Goal: Task Accomplishment & Management: Use online tool/utility

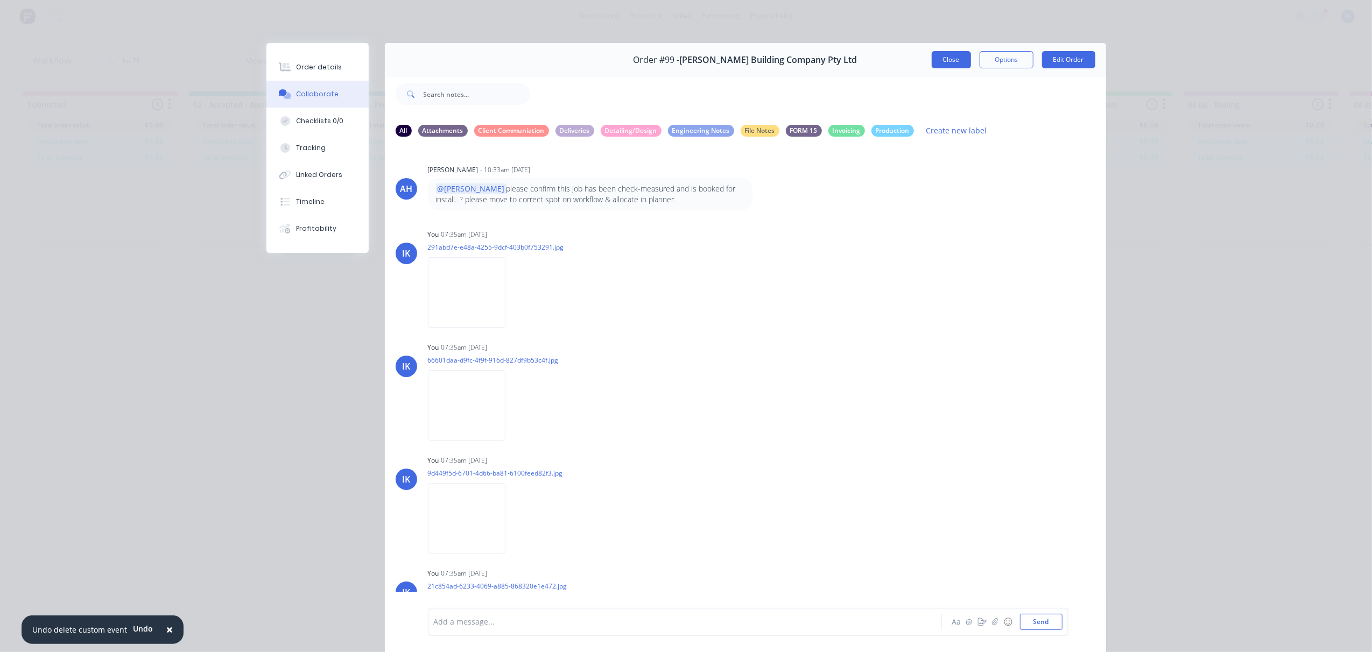
click at [946, 65] on button "Close" at bounding box center [951, 59] width 39 height 17
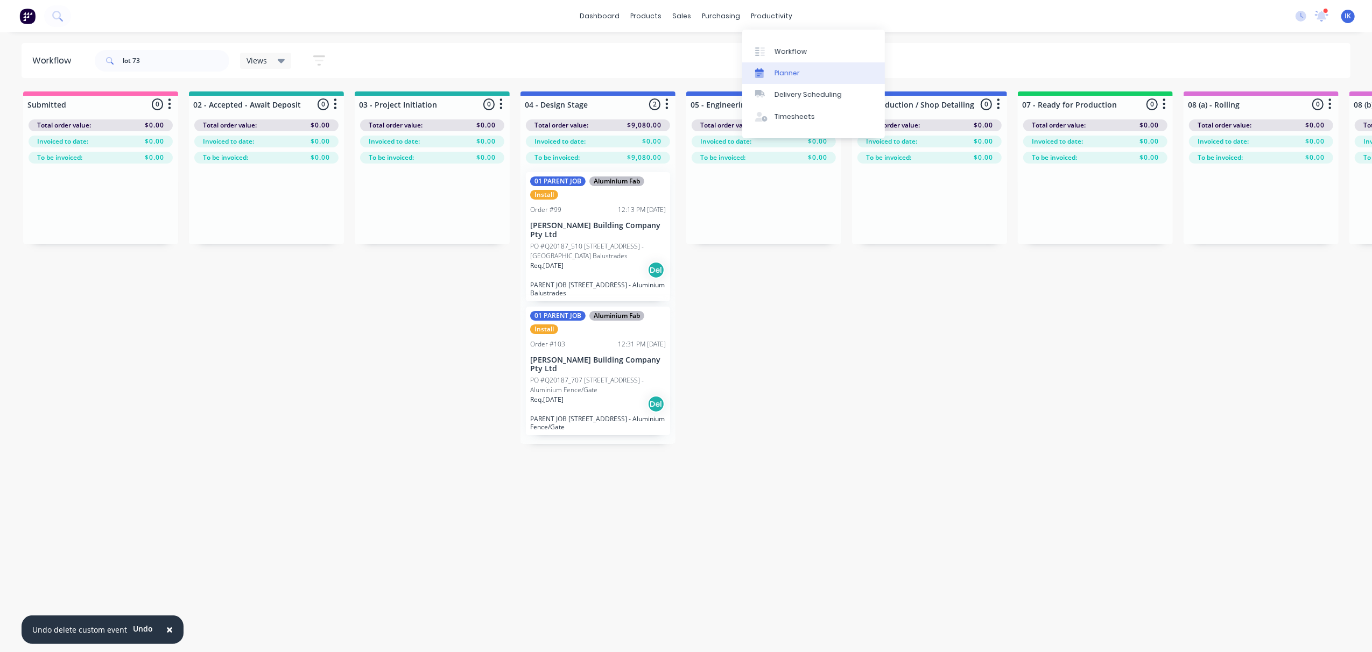
click at [782, 68] on div "Planner" at bounding box center [786, 73] width 25 height 10
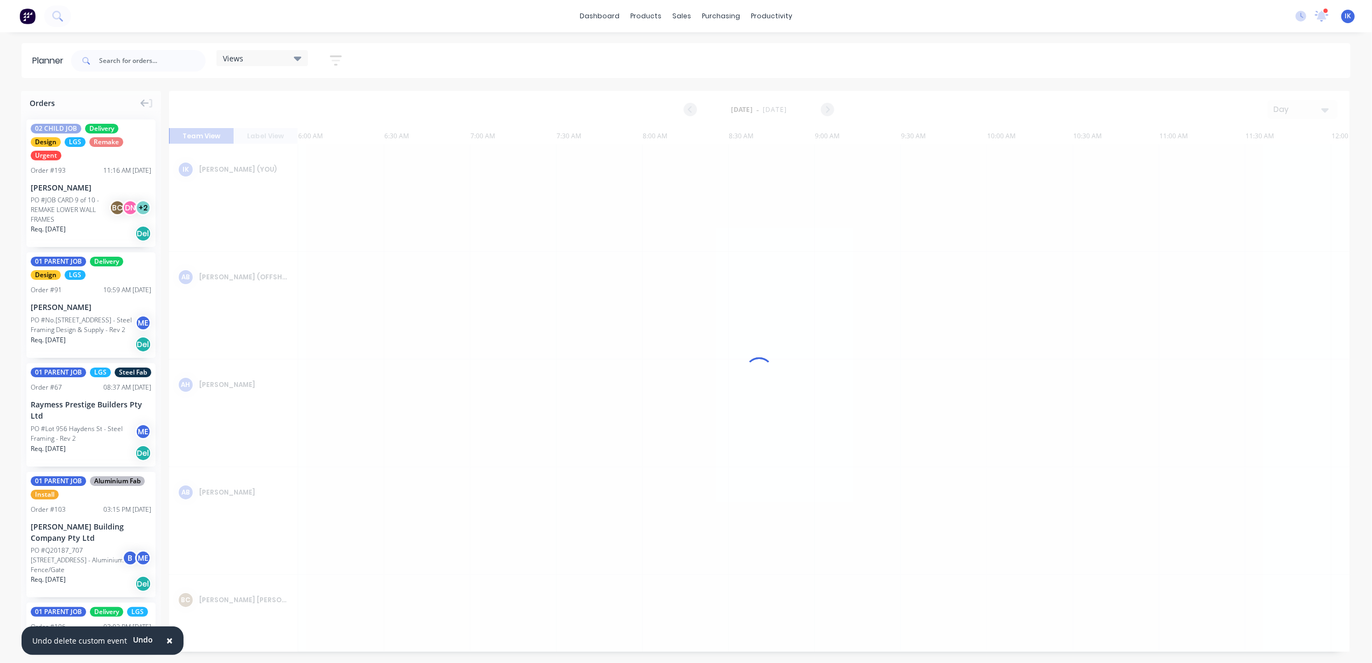
scroll to position [0, 417]
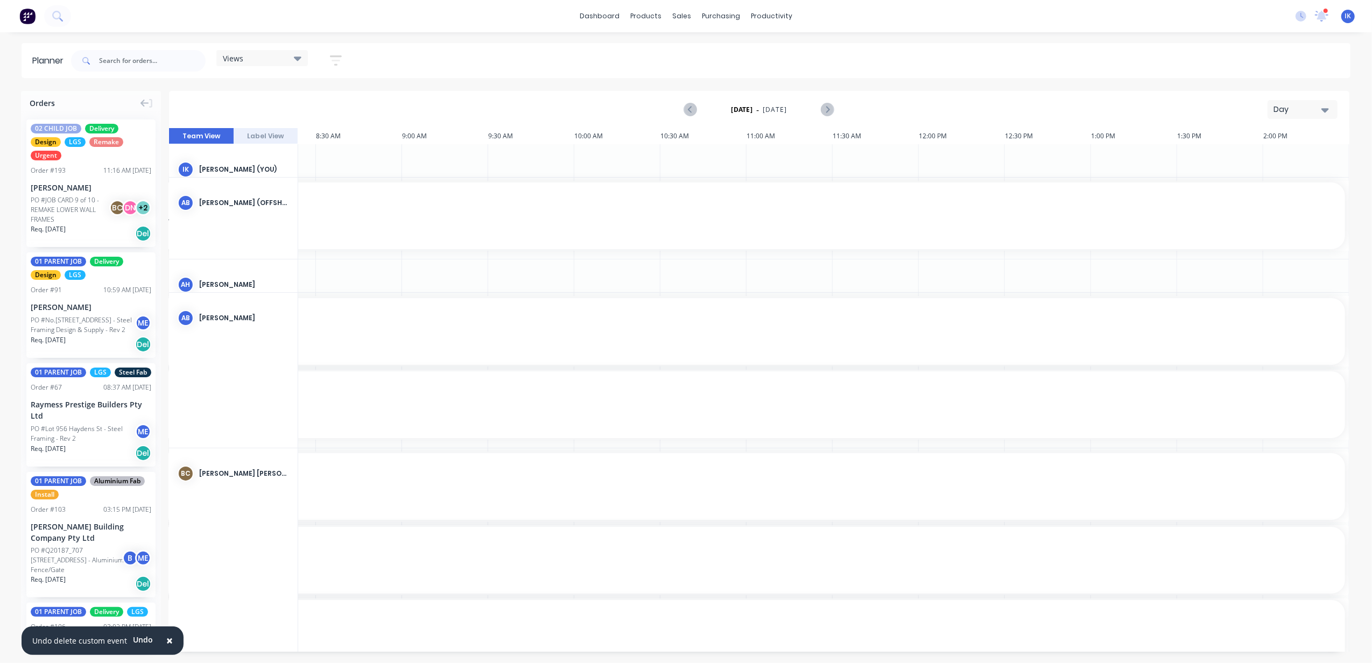
click at [1317, 106] on div "Day" at bounding box center [1298, 109] width 50 height 11
click at [1283, 158] on div "Week" at bounding box center [1283, 160] width 107 height 22
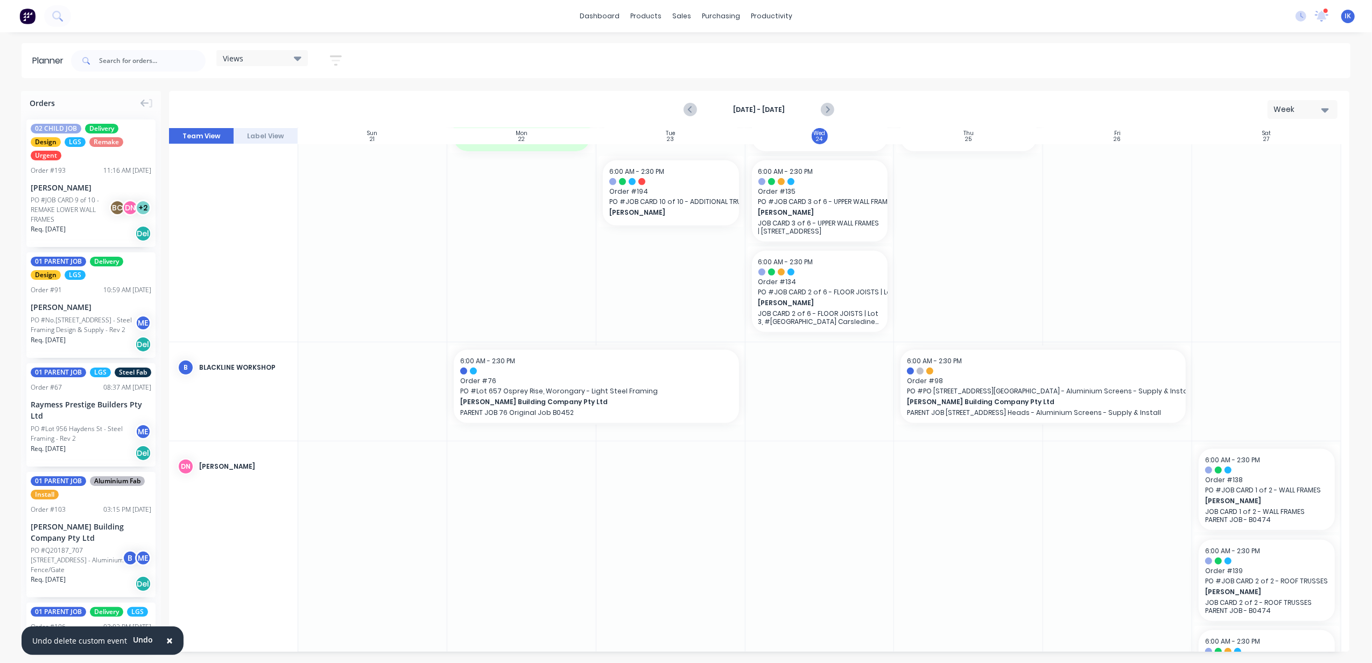
scroll to position [646, 0]
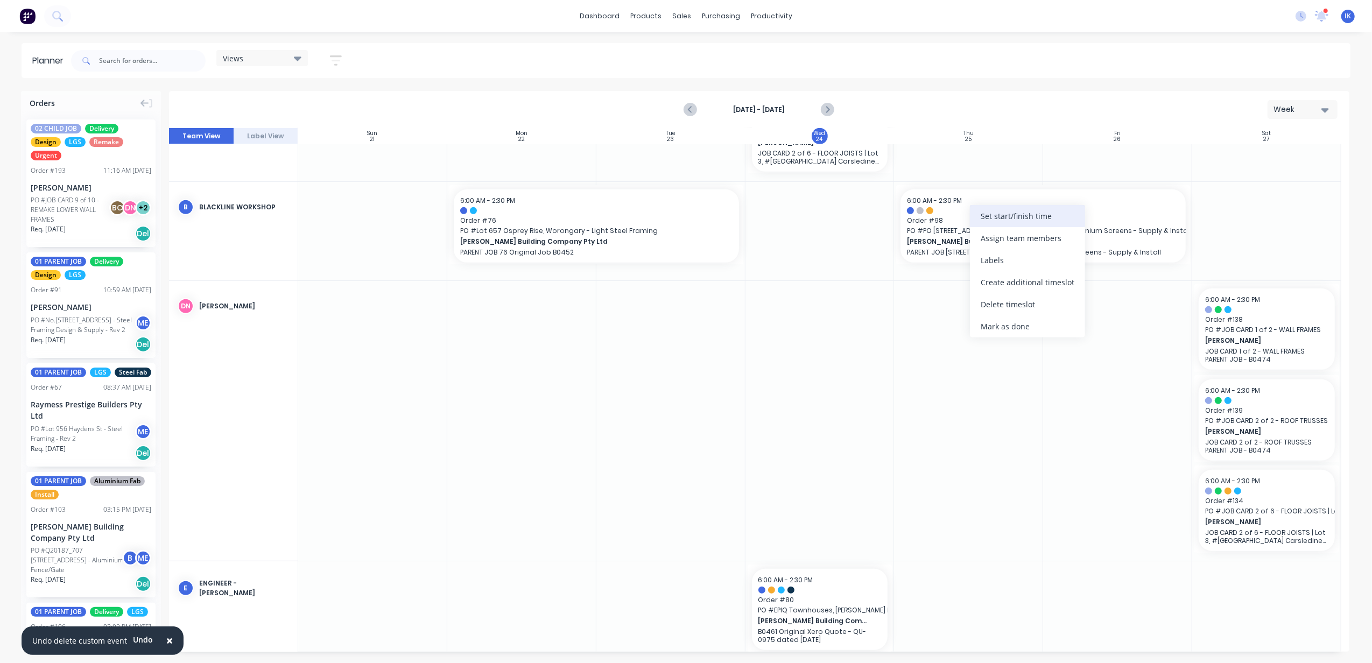
click at [995, 218] on div "Set start/finish time" at bounding box center [1027, 216] width 115 height 22
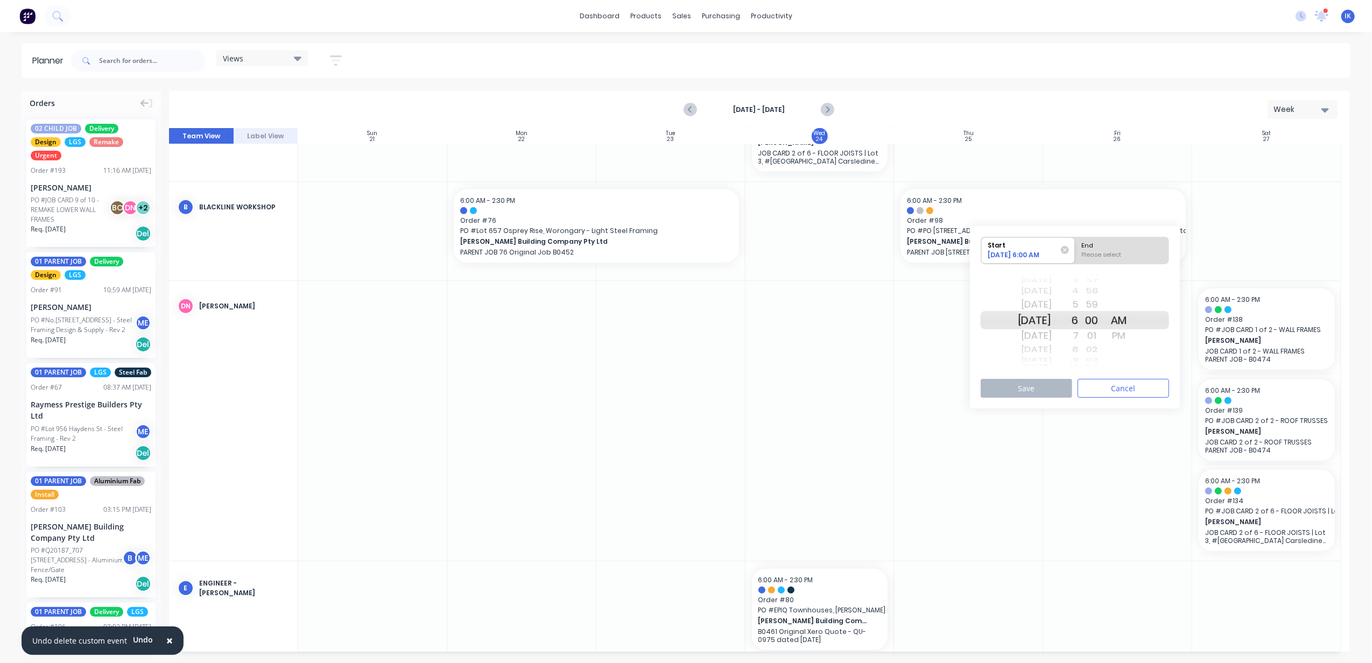
click at [1035, 322] on div "[DATE]" at bounding box center [1035, 320] width 34 height 18
click at [1110, 248] on div "End" at bounding box center [1122, 243] width 88 height 13
click at [1075, 248] on input "End Please select" at bounding box center [1075, 250] width 1 height 26
radio input "true"
click at [1042, 391] on button "Save" at bounding box center [1025, 388] width 91 height 19
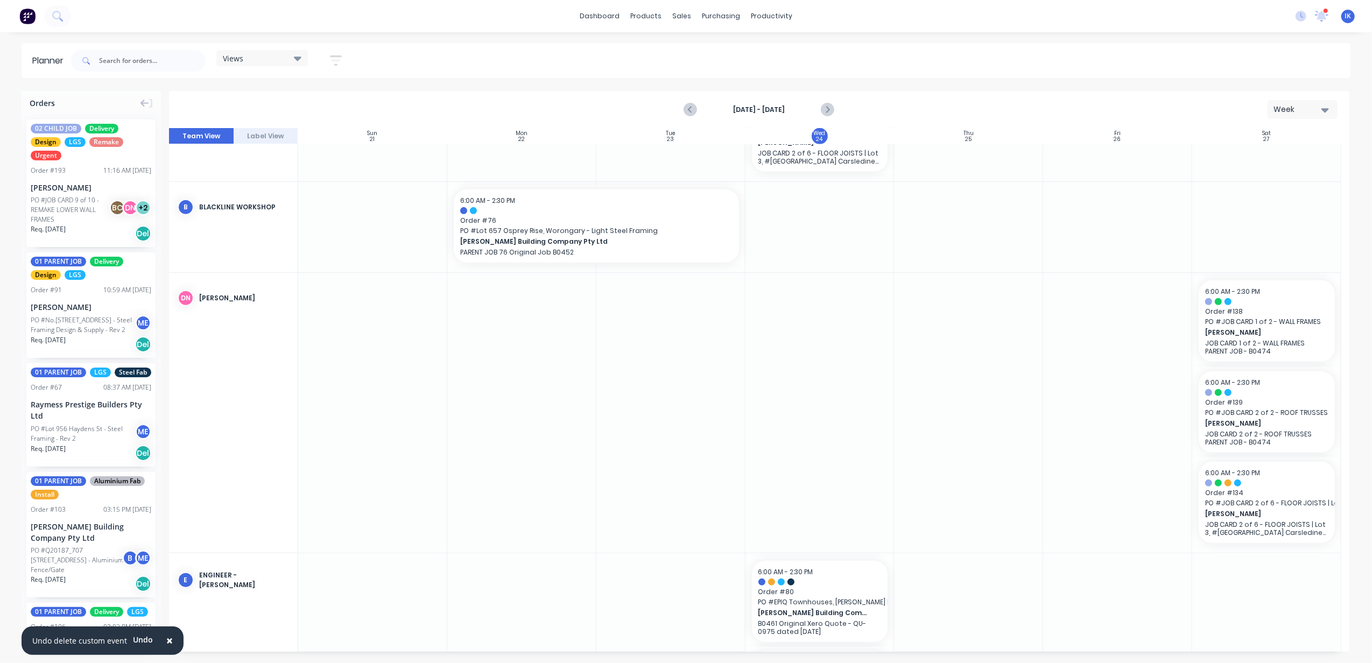
scroll to position [574, 0]
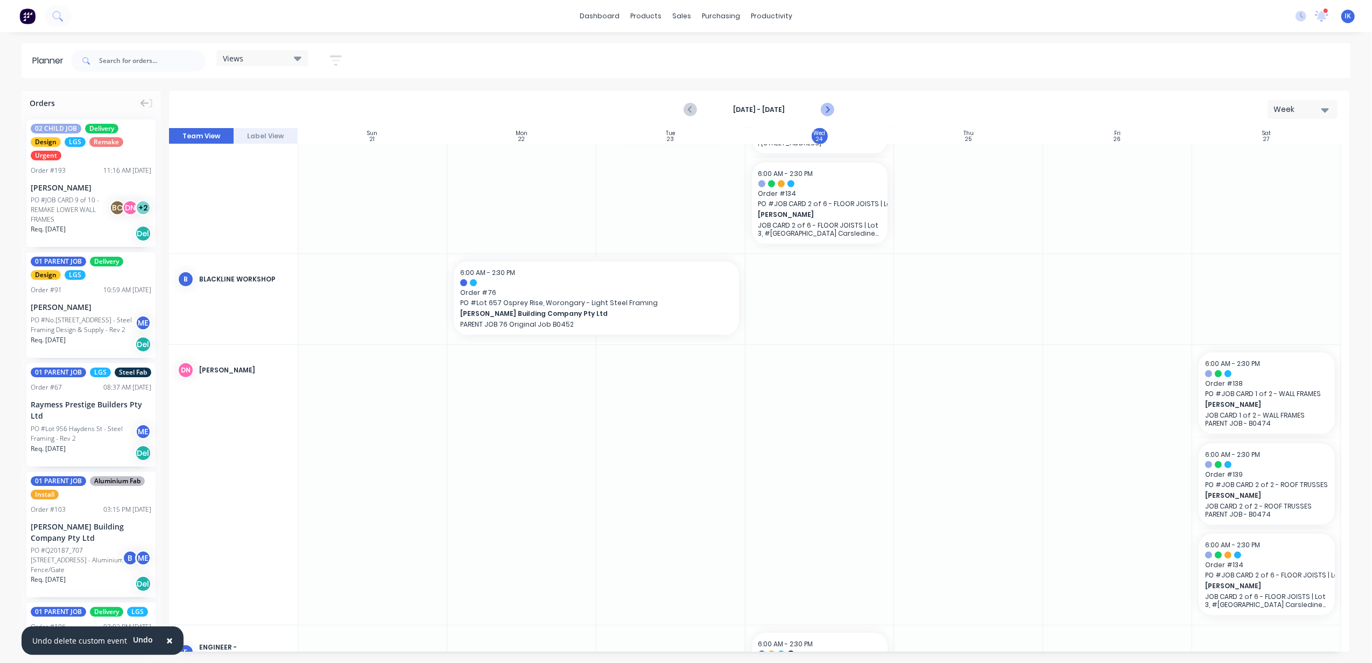
click at [826, 110] on icon "Next page" at bounding box center [827, 109] width 13 height 13
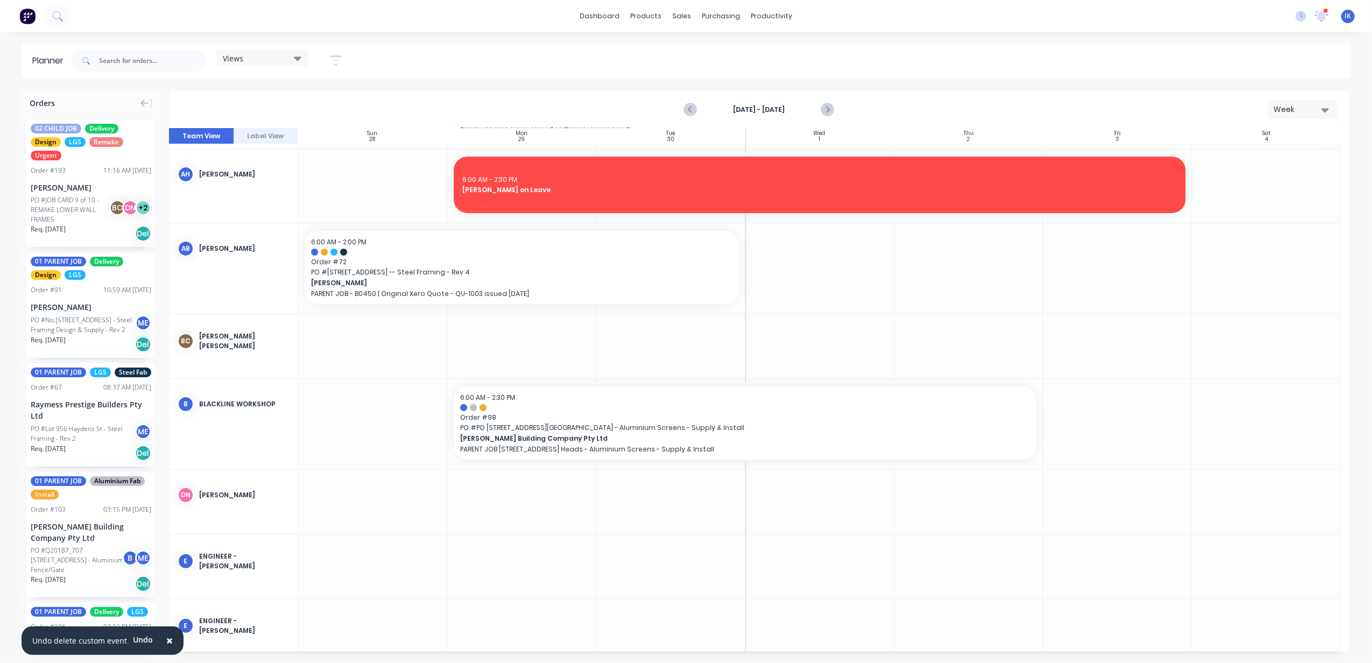
scroll to position [326, 0]
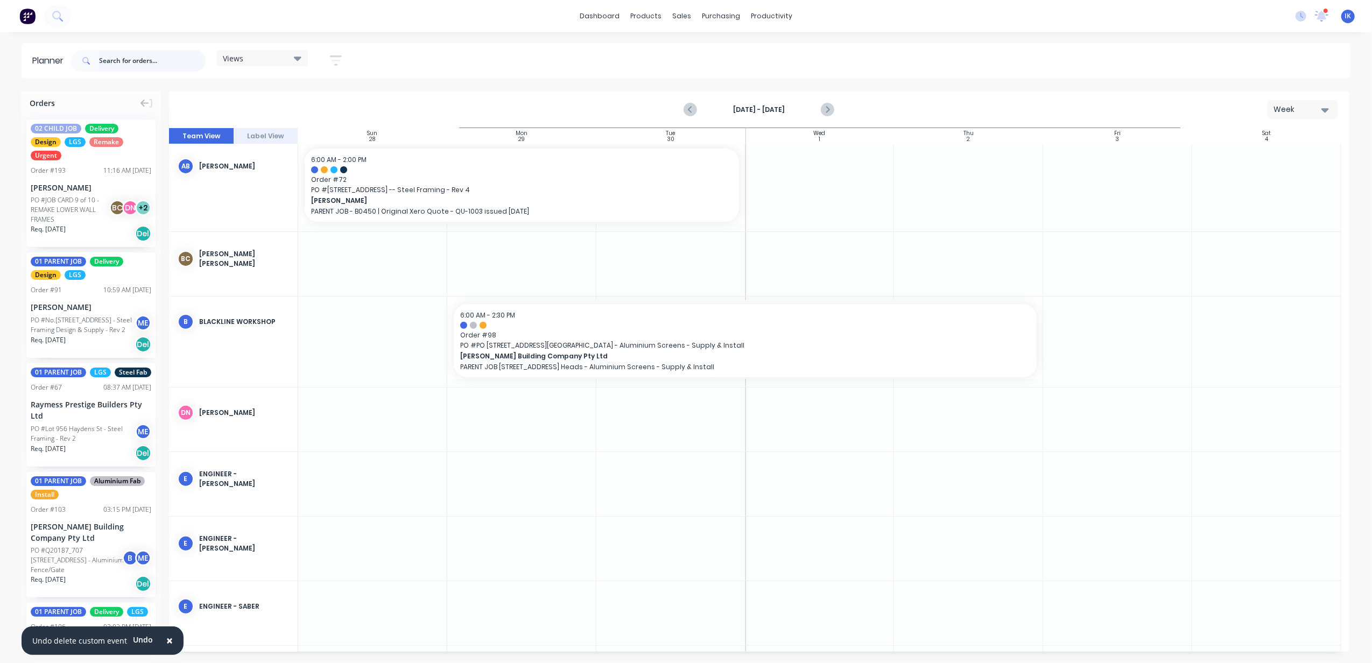
click at [142, 65] on input "text" at bounding box center [152, 61] width 107 height 22
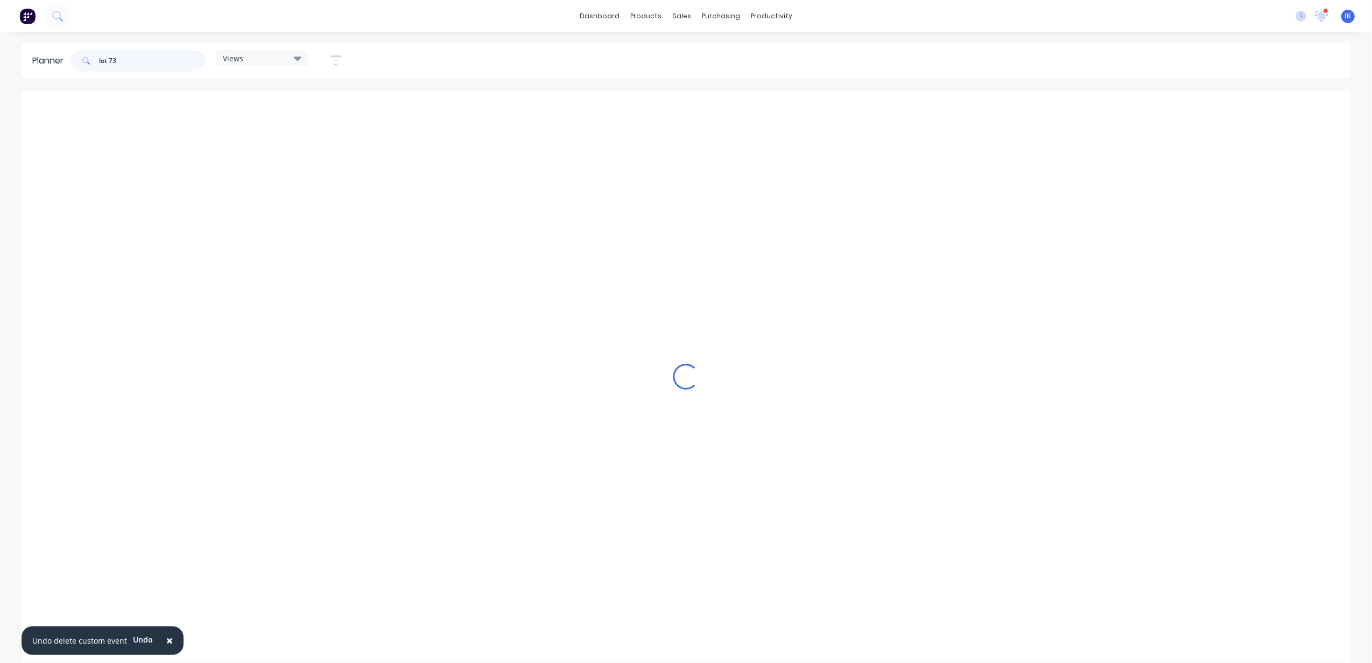
scroll to position [190, 0]
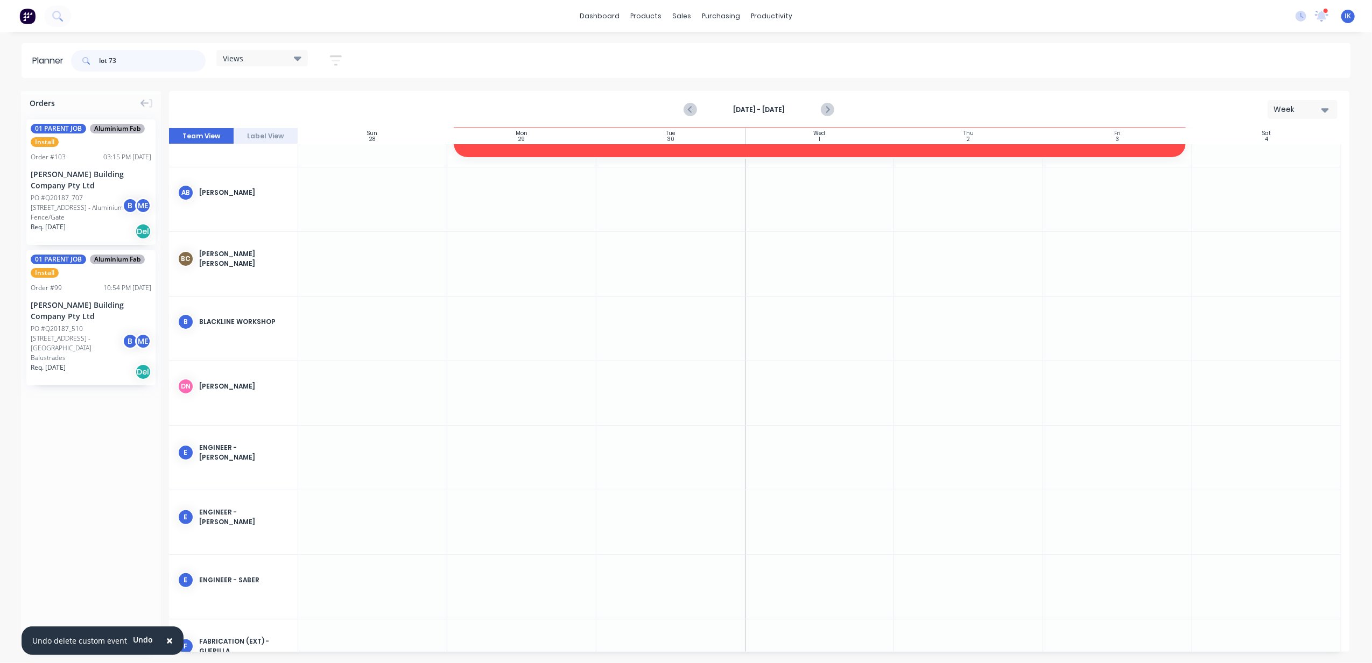
type input "lot 73"
drag, startPoint x: 57, startPoint y: 338, endPoint x: 306, endPoint y: 297, distance: 252.5
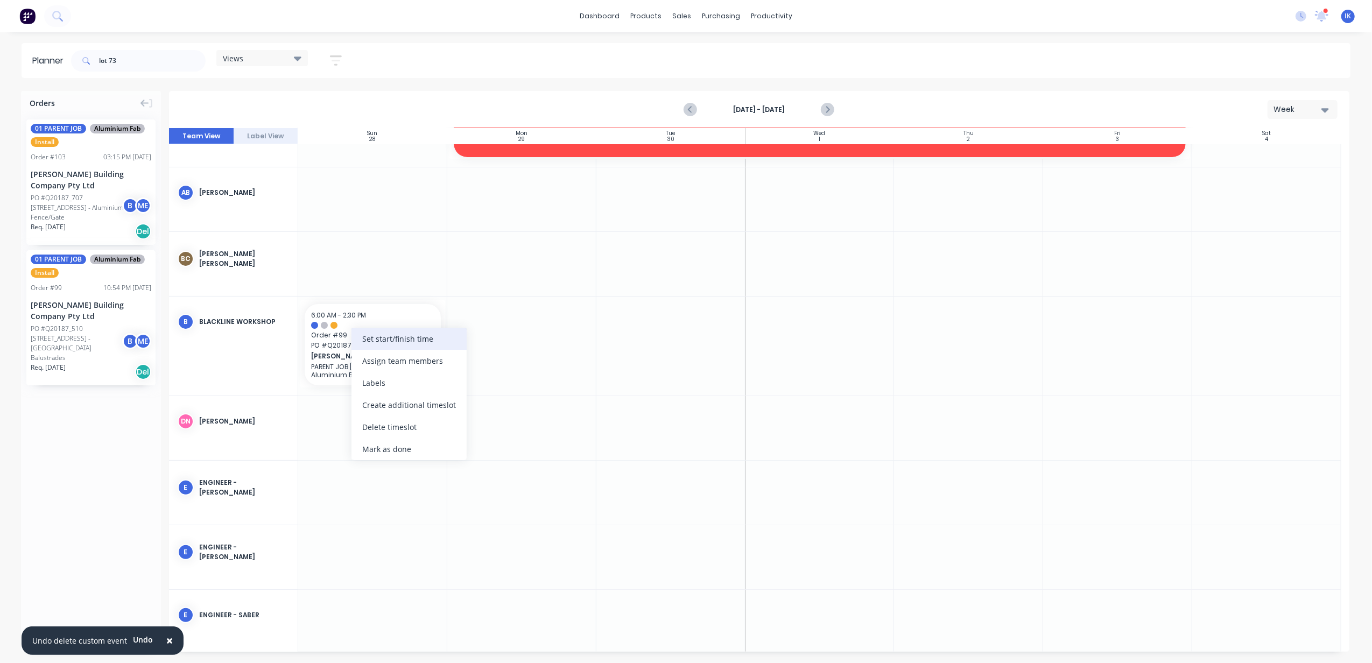
click at [377, 338] on div "Set start/finish time" at bounding box center [408, 339] width 115 height 22
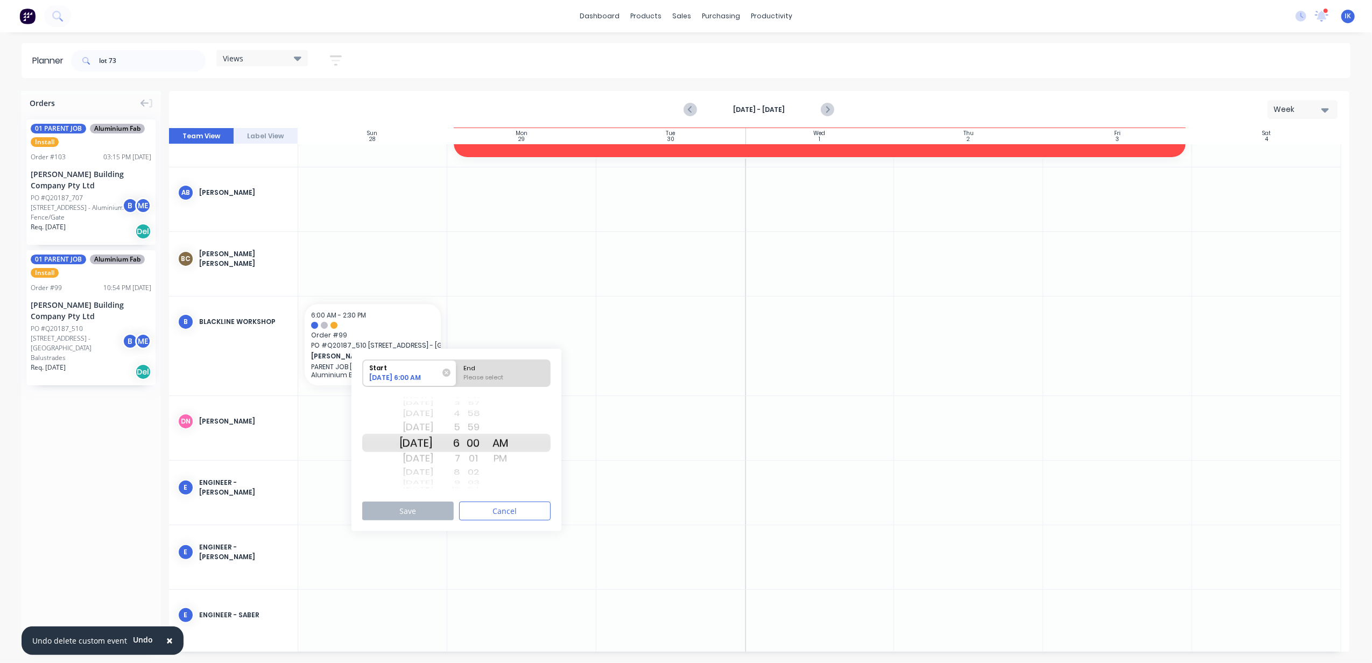
click at [497, 373] on div "Please select" at bounding box center [504, 379] width 88 height 13
click at [457, 373] on input "End Please select" at bounding box center [456, 373] width 1 height 26
radio input "true"
click at [427, 508] on button "Save" at bounding box center [407, 511] width 91 height 19
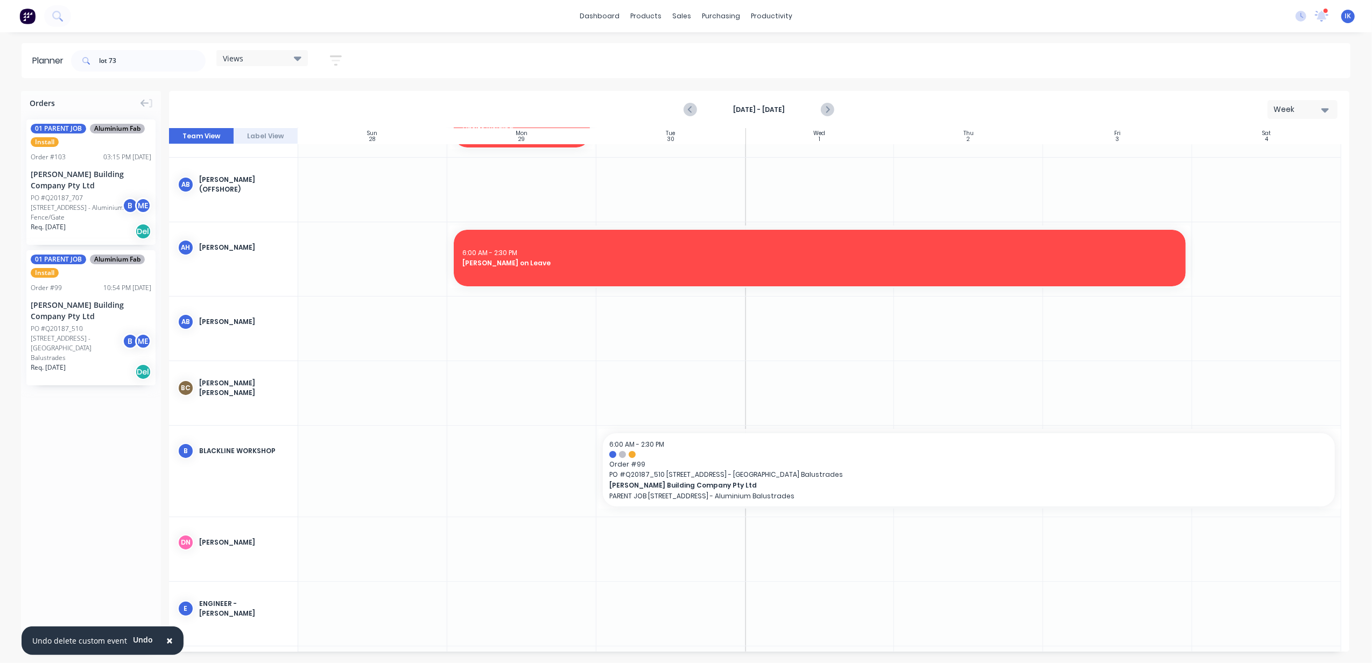
scroll to position [0, 0]
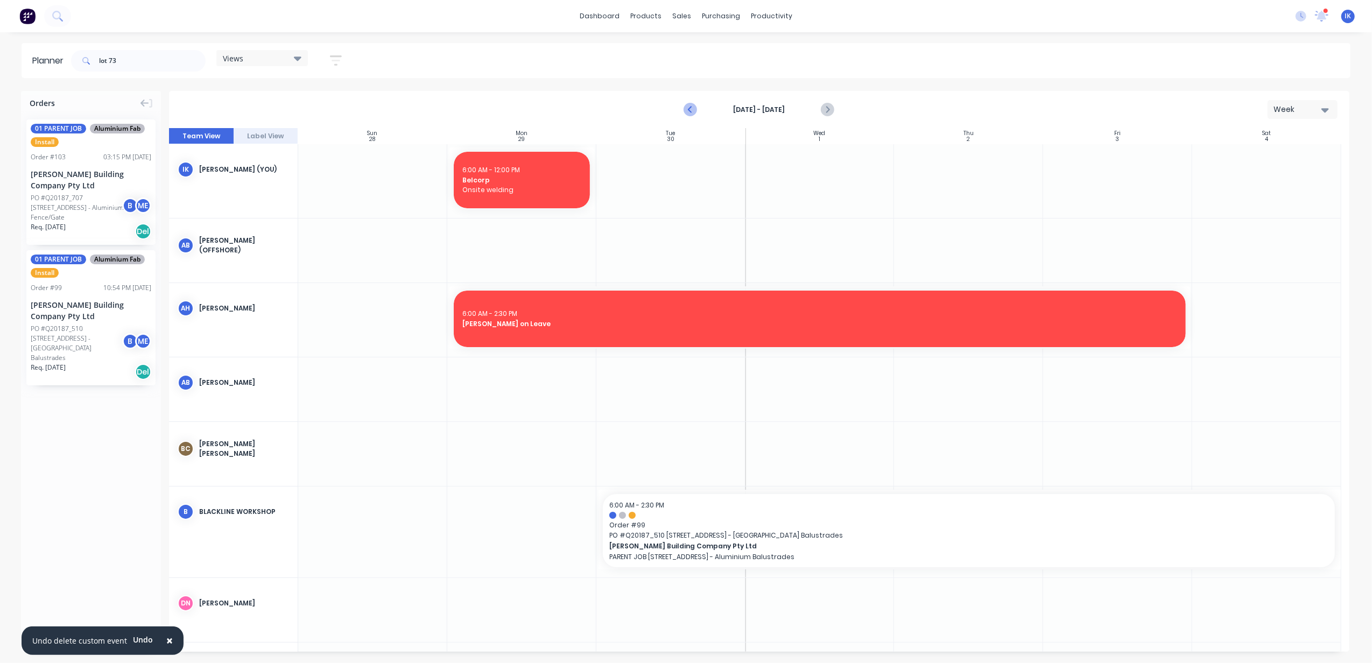
click at [691, 115] on icon "Previous page" at bounding box center [691, 109] width 13 height 13
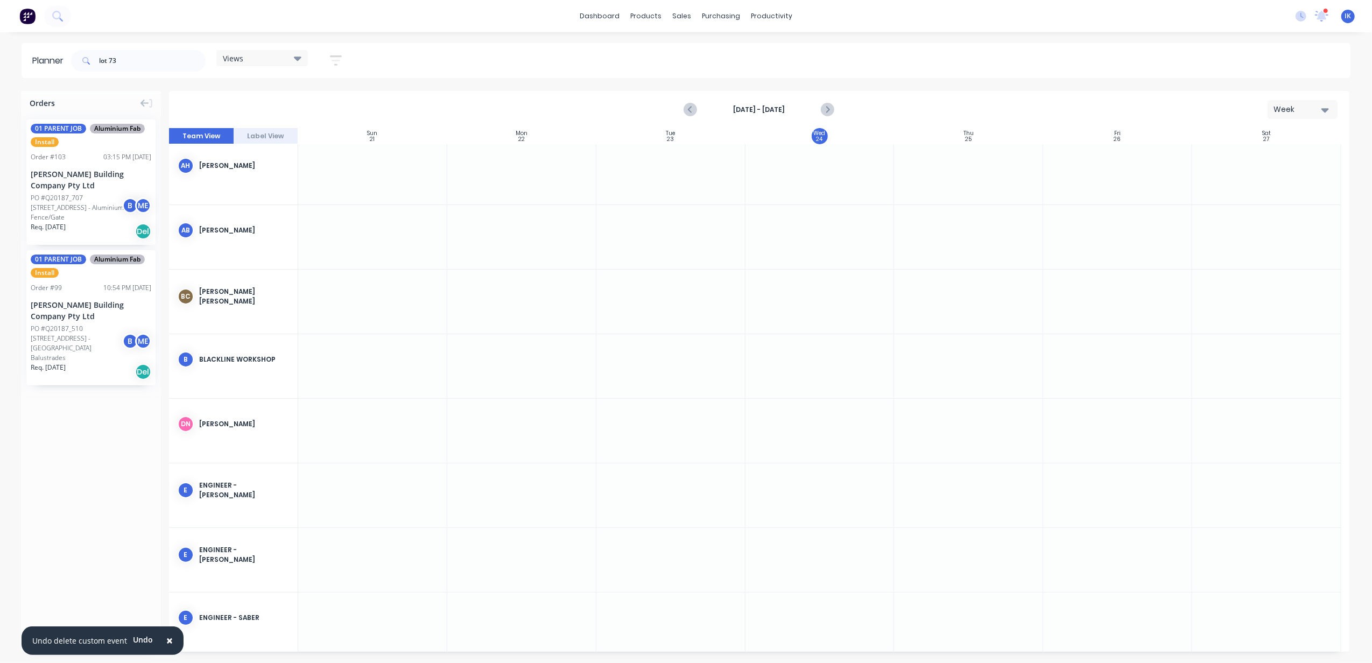
scroll to position [143, 0]
click at [151, 59] on input "lot 73" at bounding box center [152, 61] width 107 height 22
type input "l"
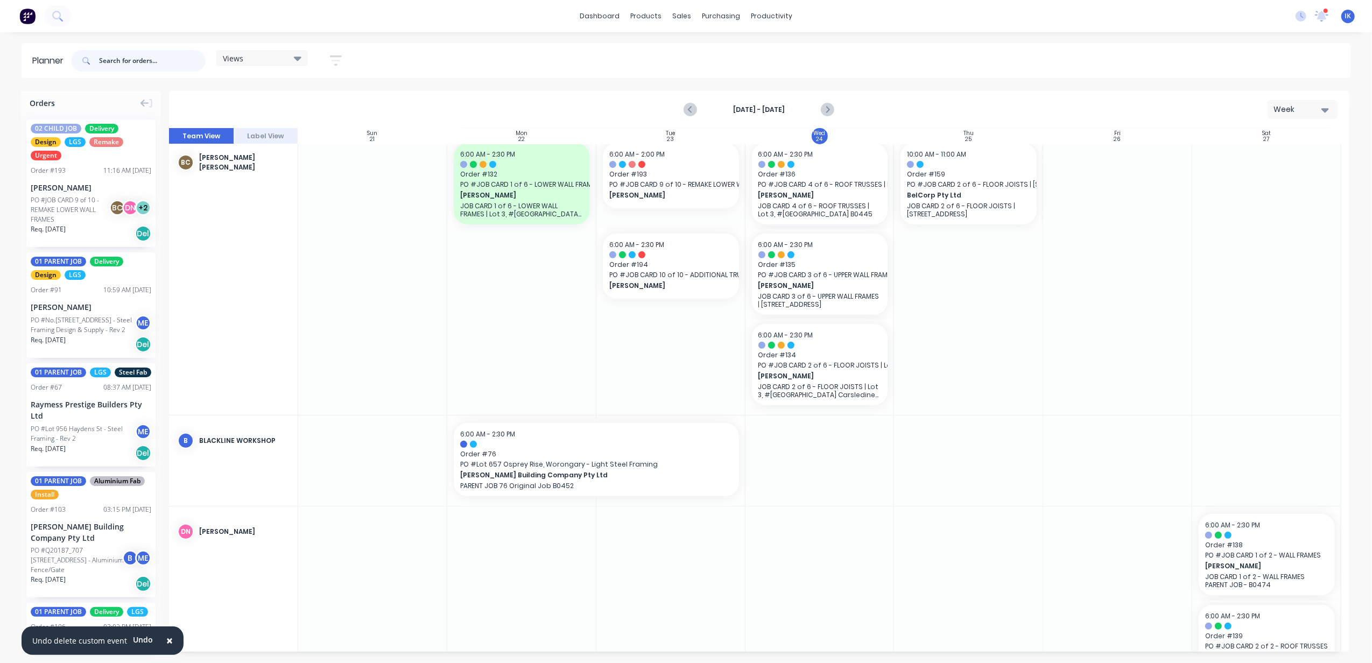
scroll to position [457, 0]
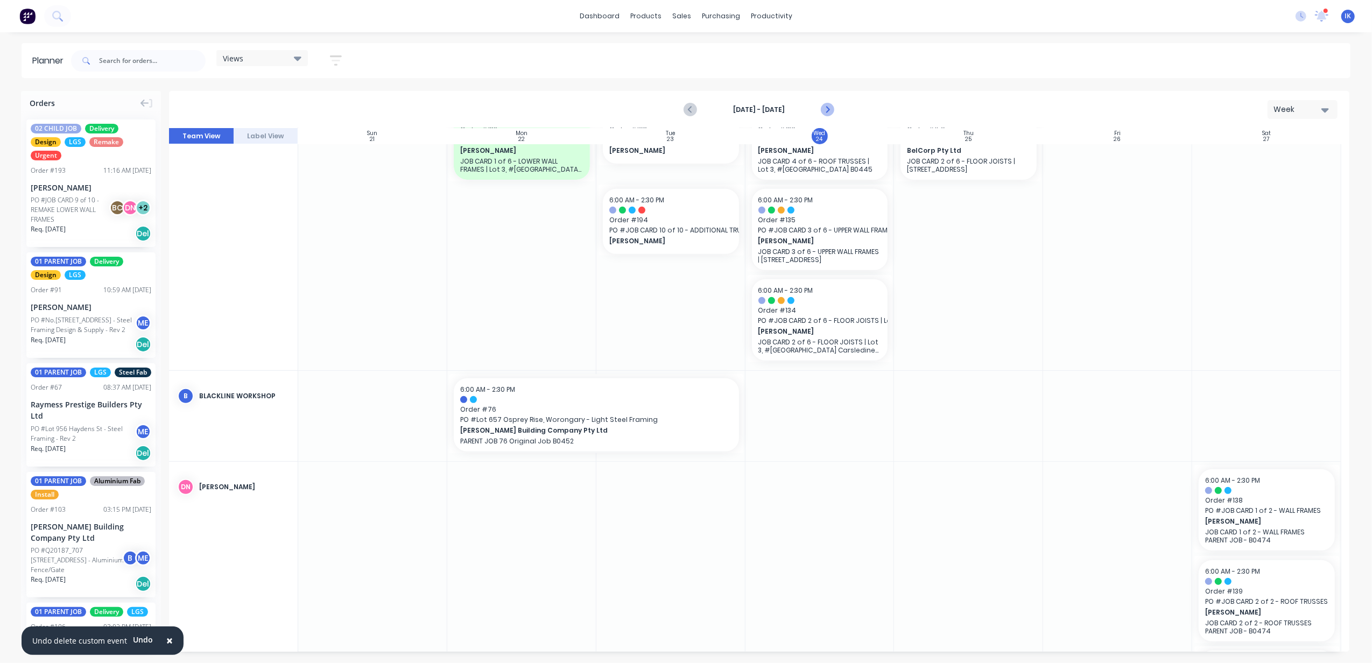
click at [828, 109] on icon "Next page" at bounding box center [826, 109] width 5 height 9
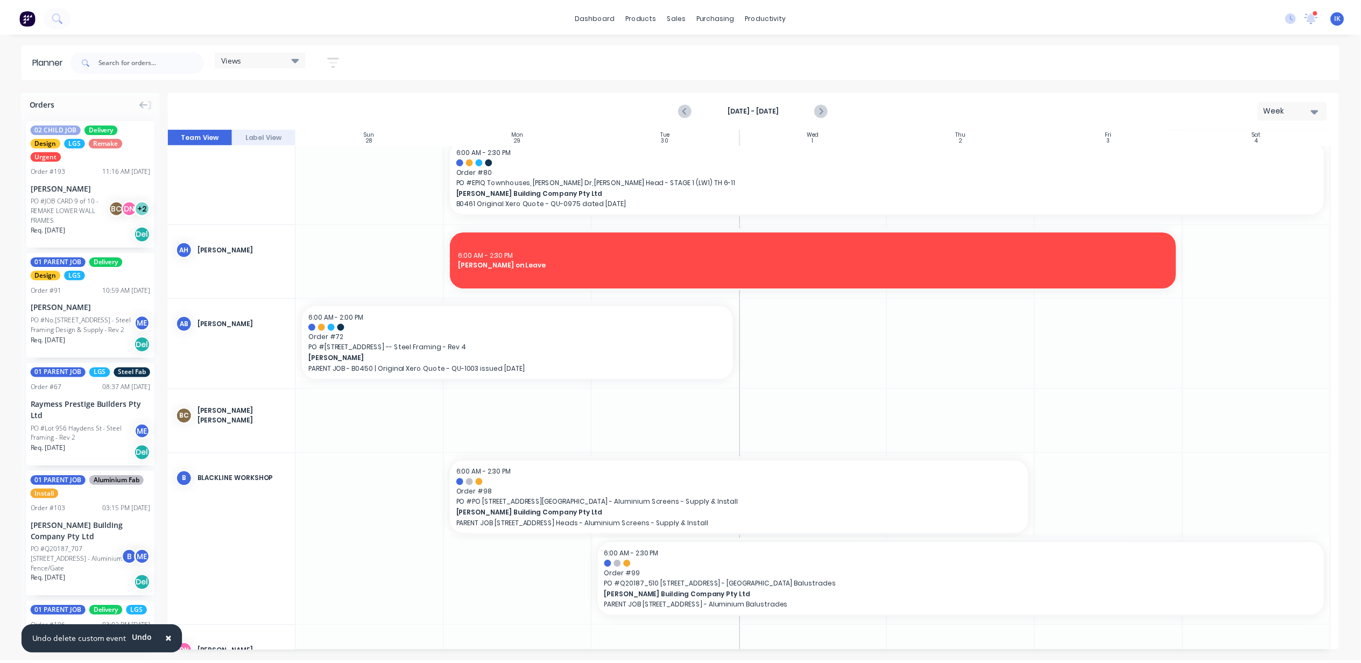
scroll to position [251, 0]
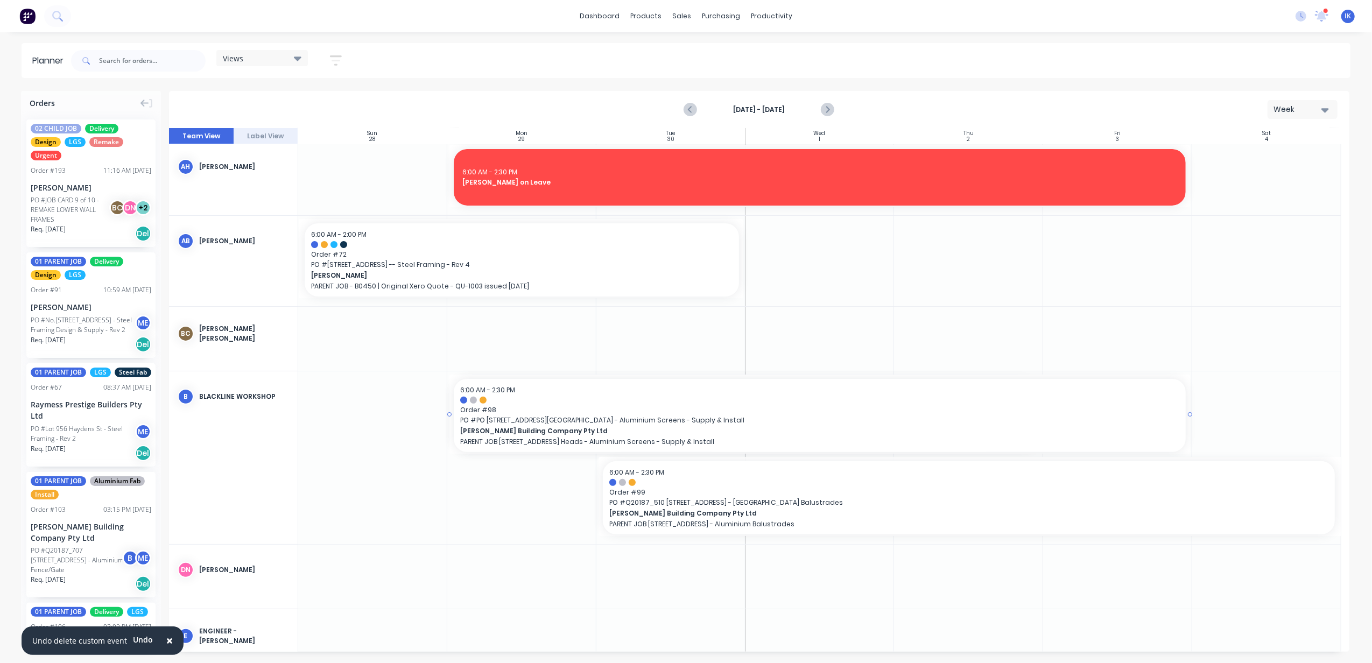
drag, startPoint x: 1036, startPoint y: 413, endPoint x: 1143, endPoint y: 421, distance: 107.4
click at [1325, 12] on div at bounding box center [1325, 10] width 5 height 5
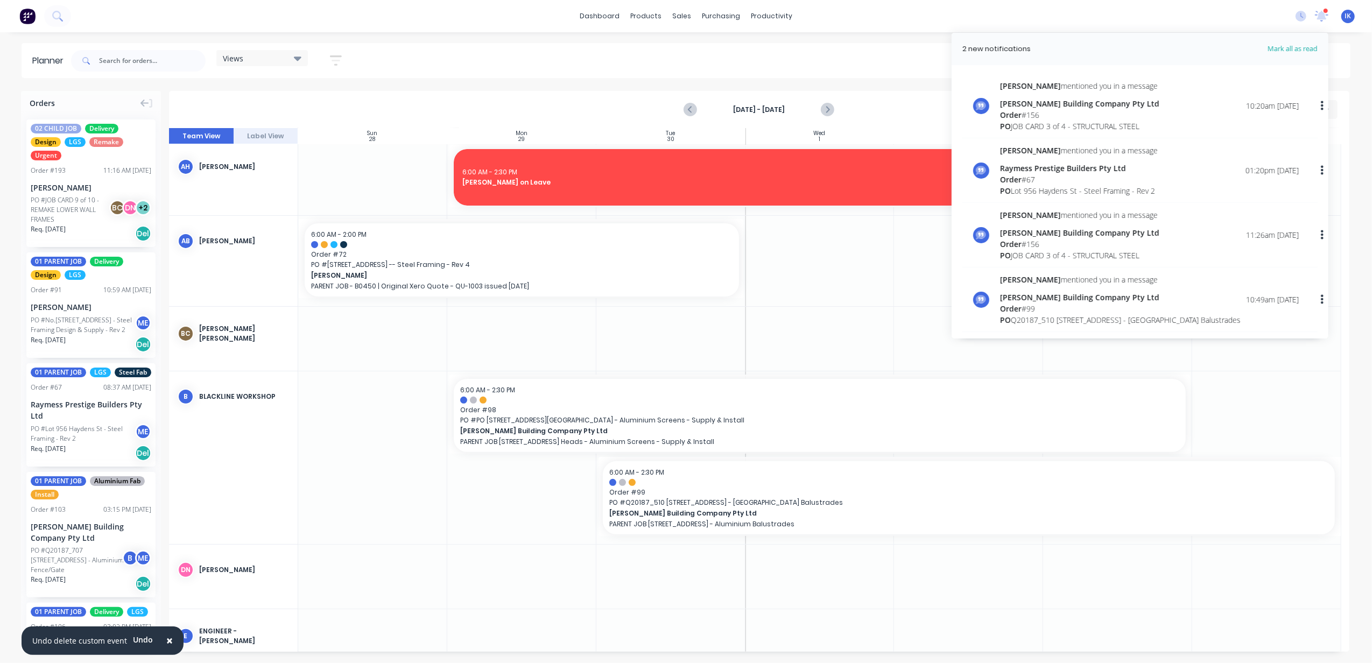
click at [1045, 109] on div "Order # 156" at bounding box center [1079, 114] width 159 height 11
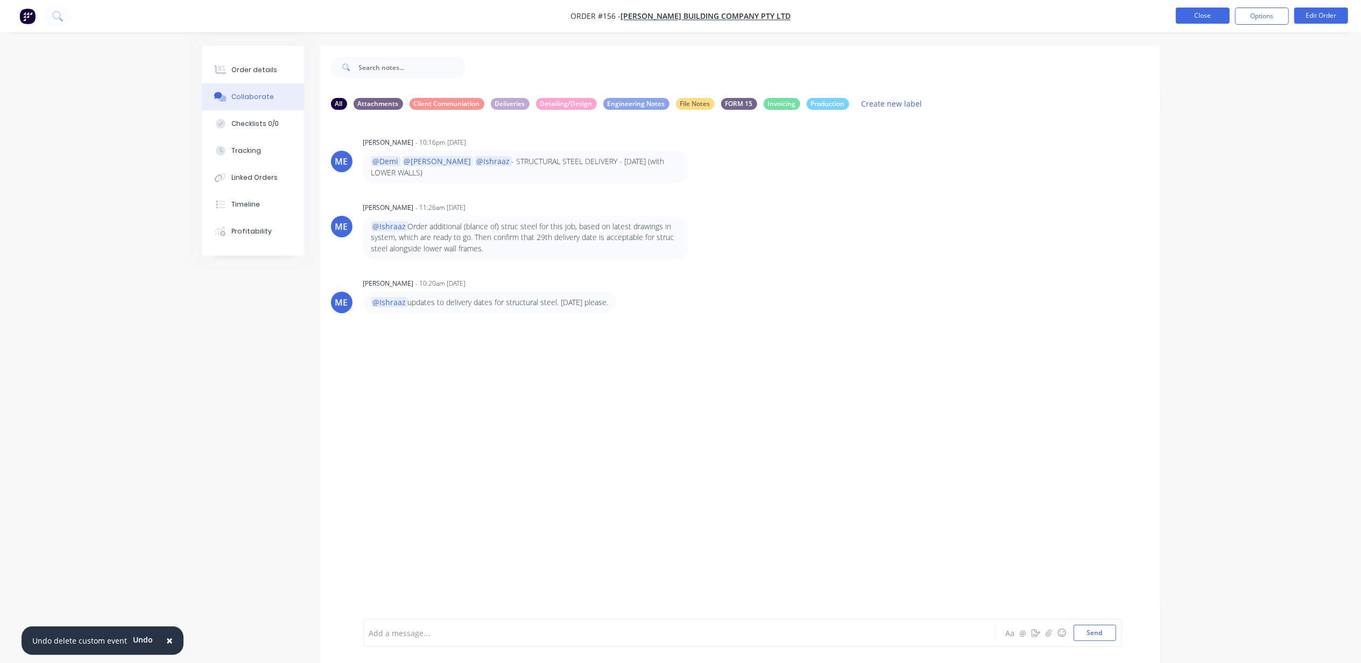
click at [1202, 22] on button "Close" at bounding box center [1203, 16] width 54 height 16
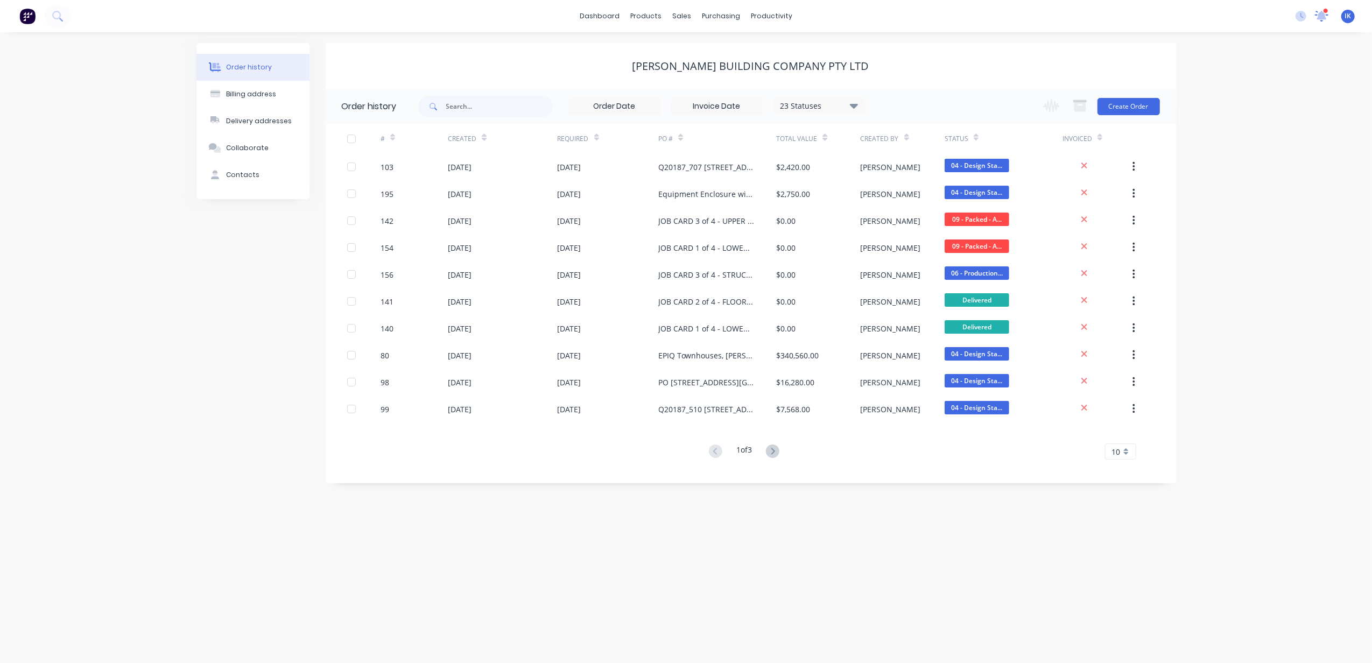
click at [1325, 19] on icon at bounding box center [1321, 15] width 10 height 10
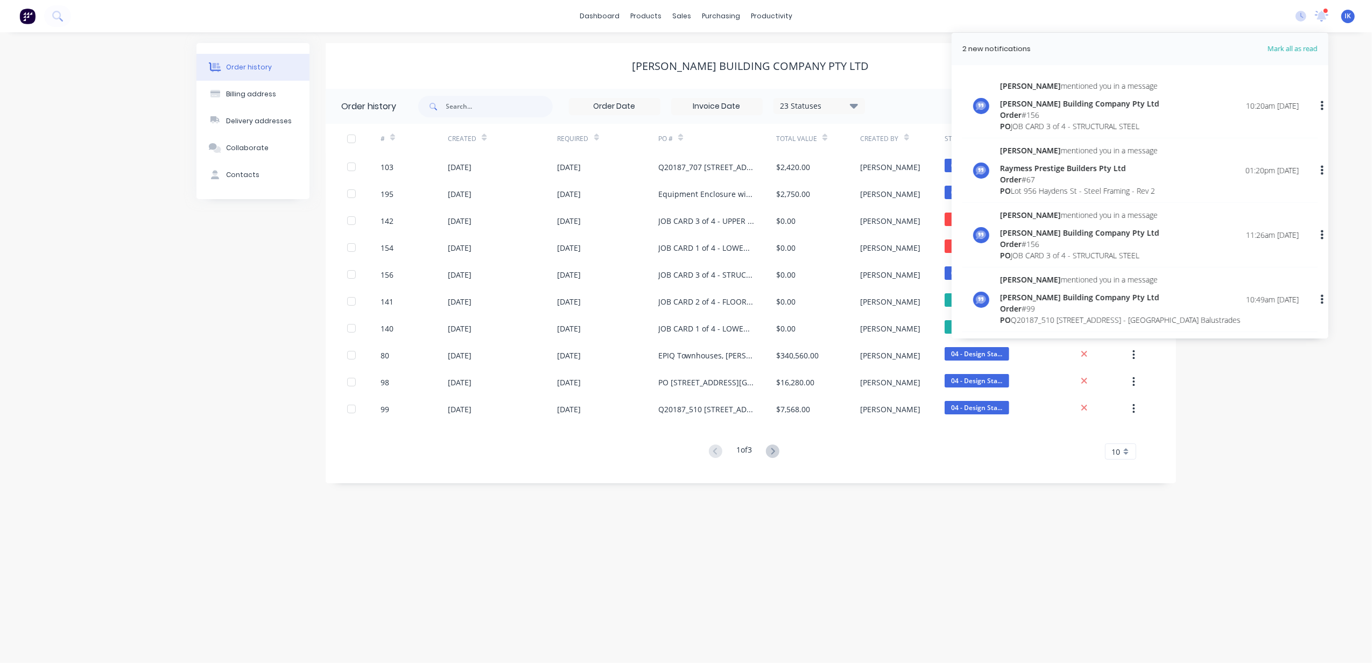
click at [1043, 154] on div "[PERSON_NAME] mentioned you in a message" at bounding box center [1079, 150] width 158 height 11
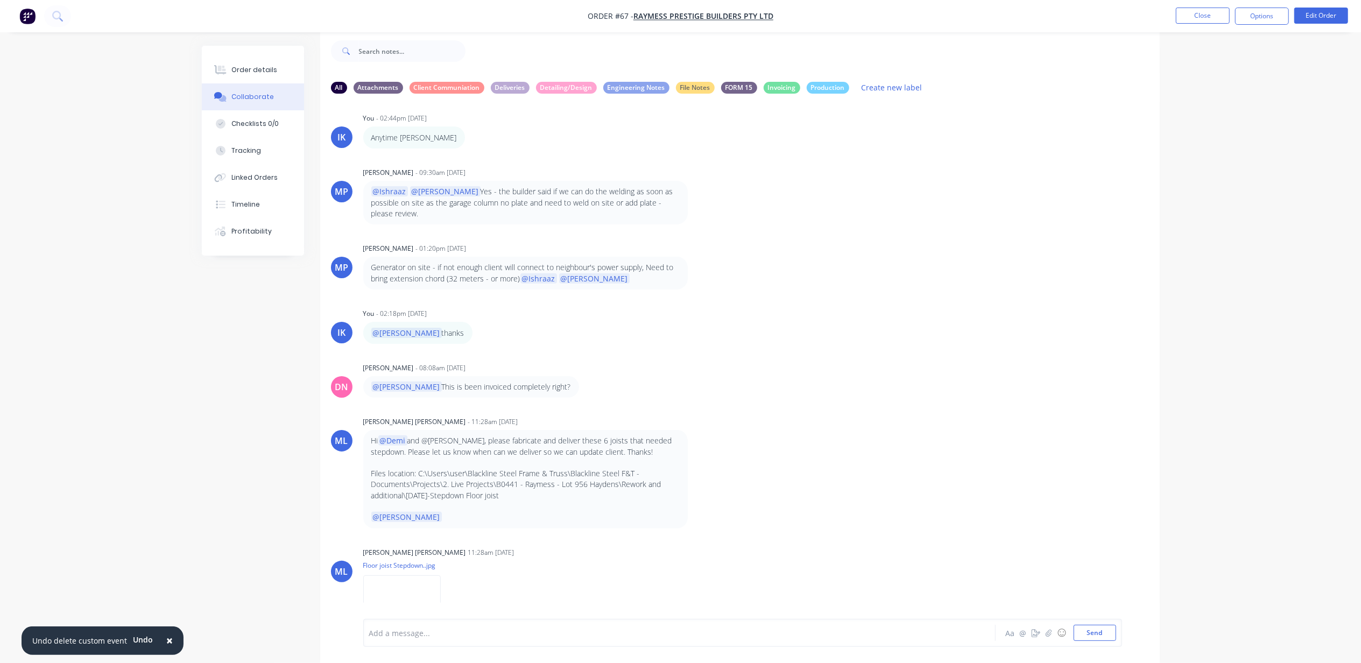
scroll to position [4422, 0]
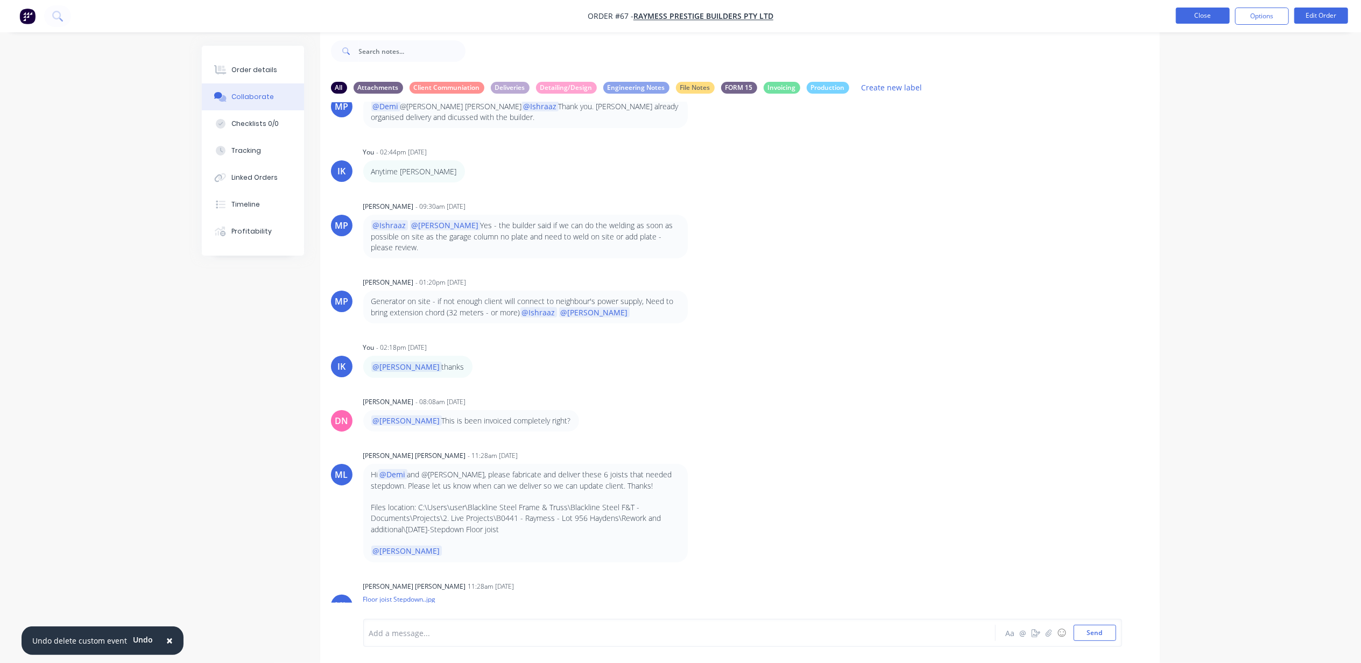
click at [1208, 14] on button "Close" at bounding box center [1203, 16] width 54 height 16
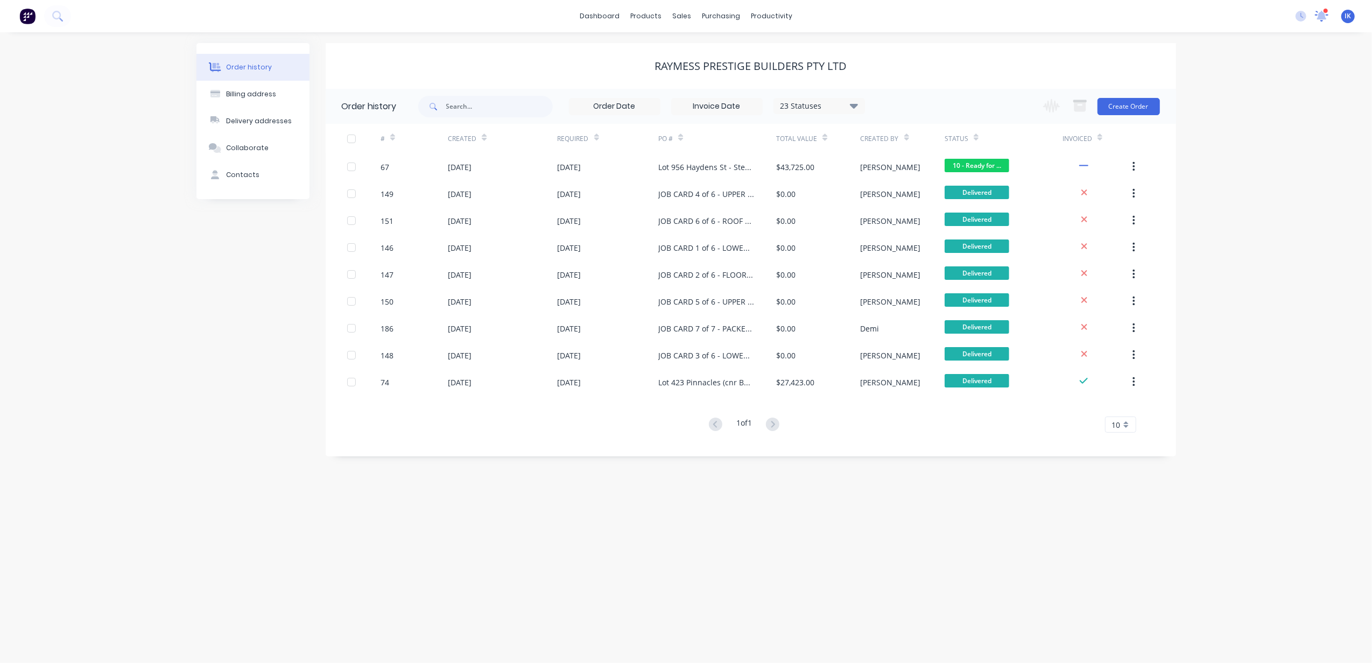
click at [1320, 16] on icon at bounding box center [1321, 15] width 11 height 10
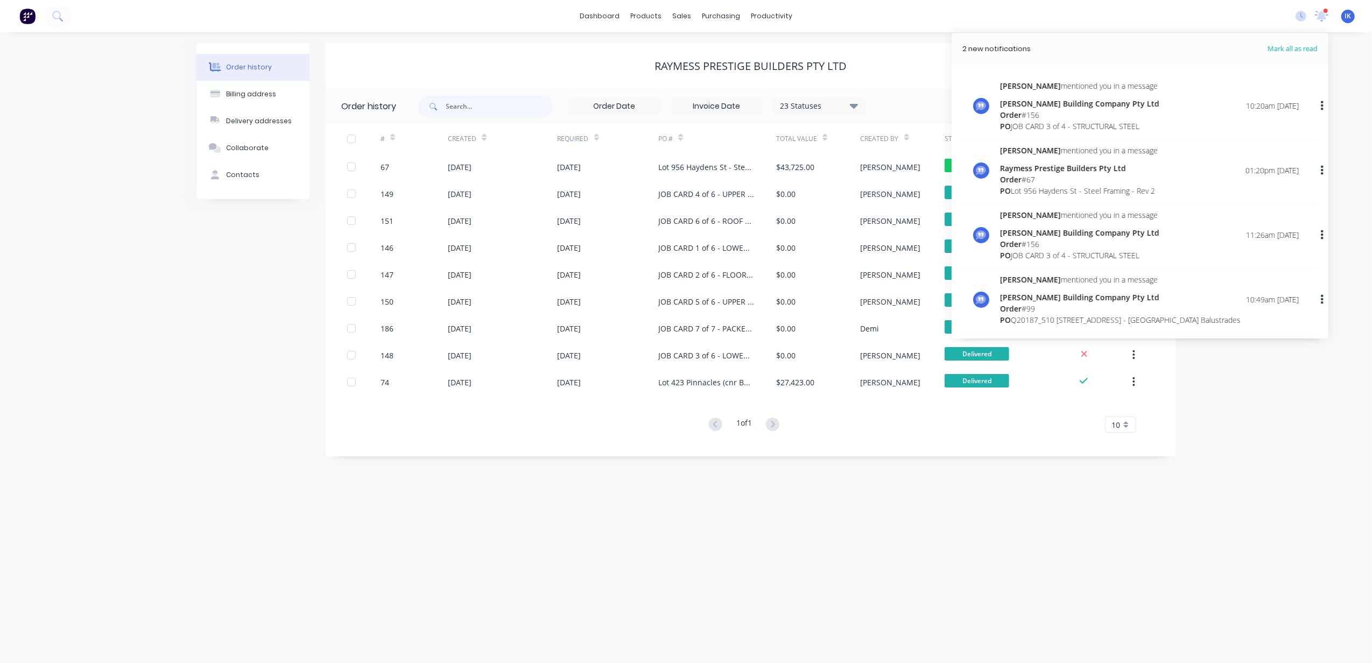
click at [1023, 238] on div "Order # 156" at bounding box center [1079, 243] width 159 height 11
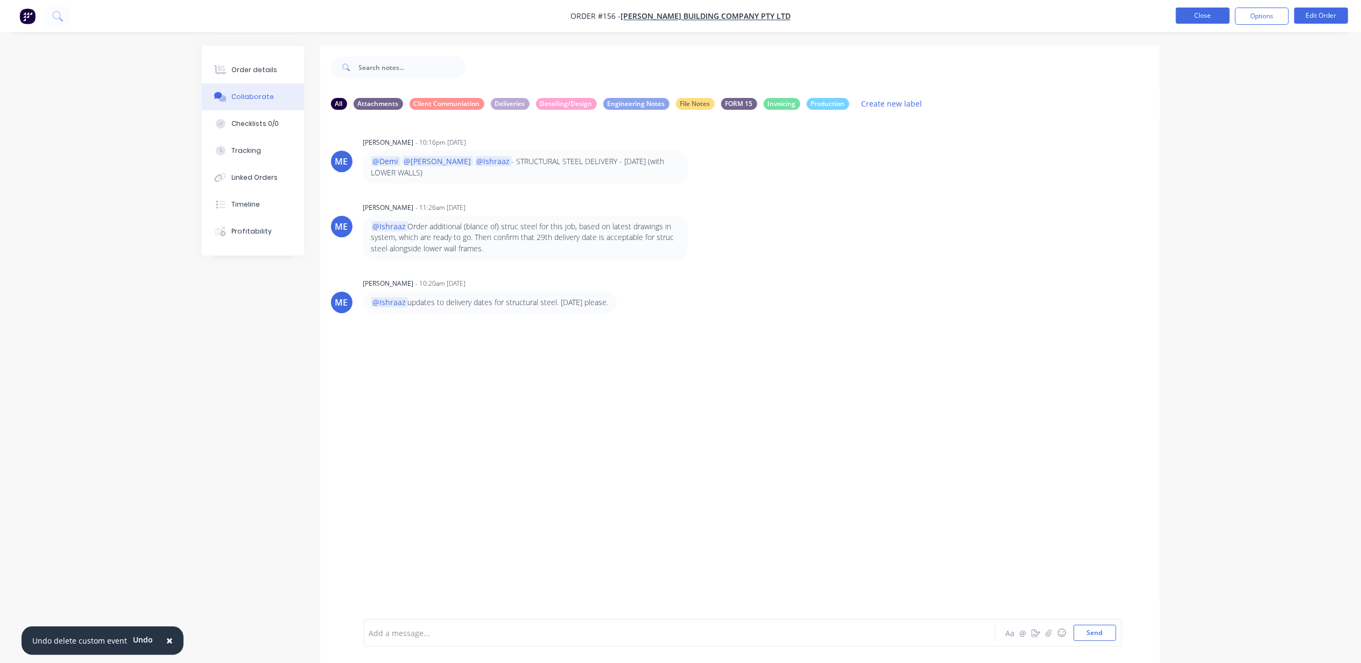
click at [1197, 10] on button "Close" at bounding box center [1203, 16] width 54 height 16
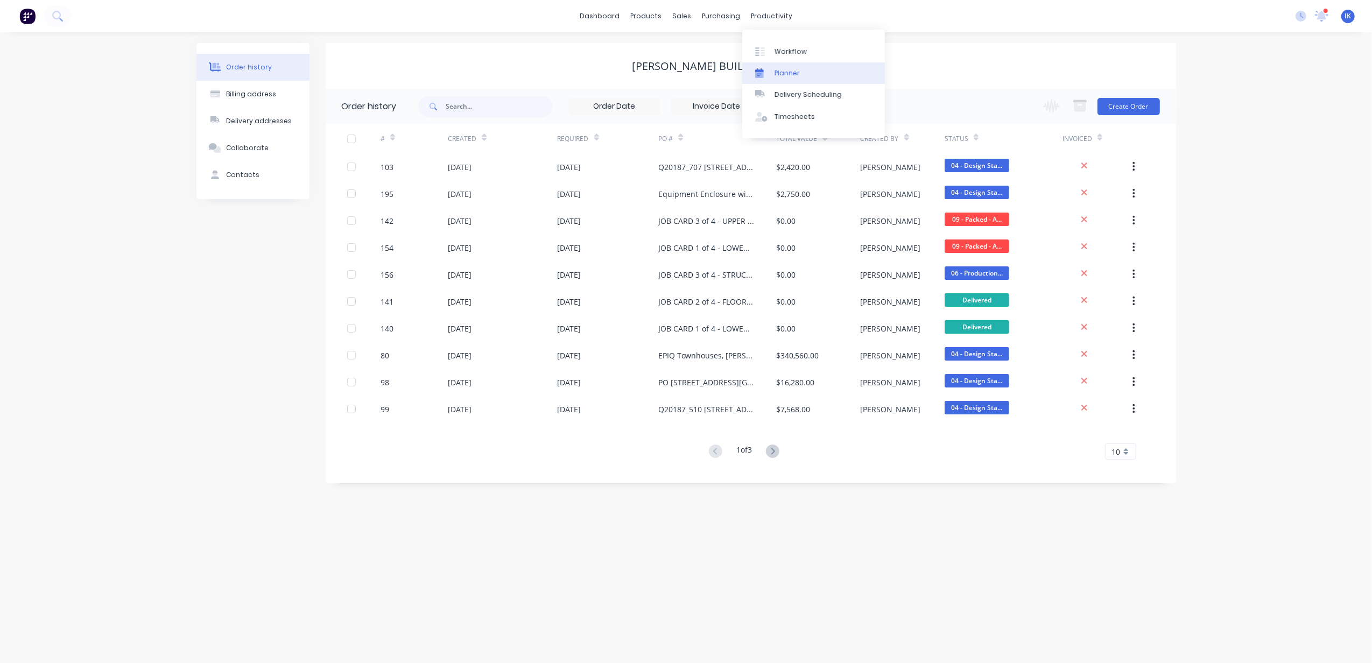
click at [785, 69] on div "Planner" at bounding box center [786, 73] width 25 height 10
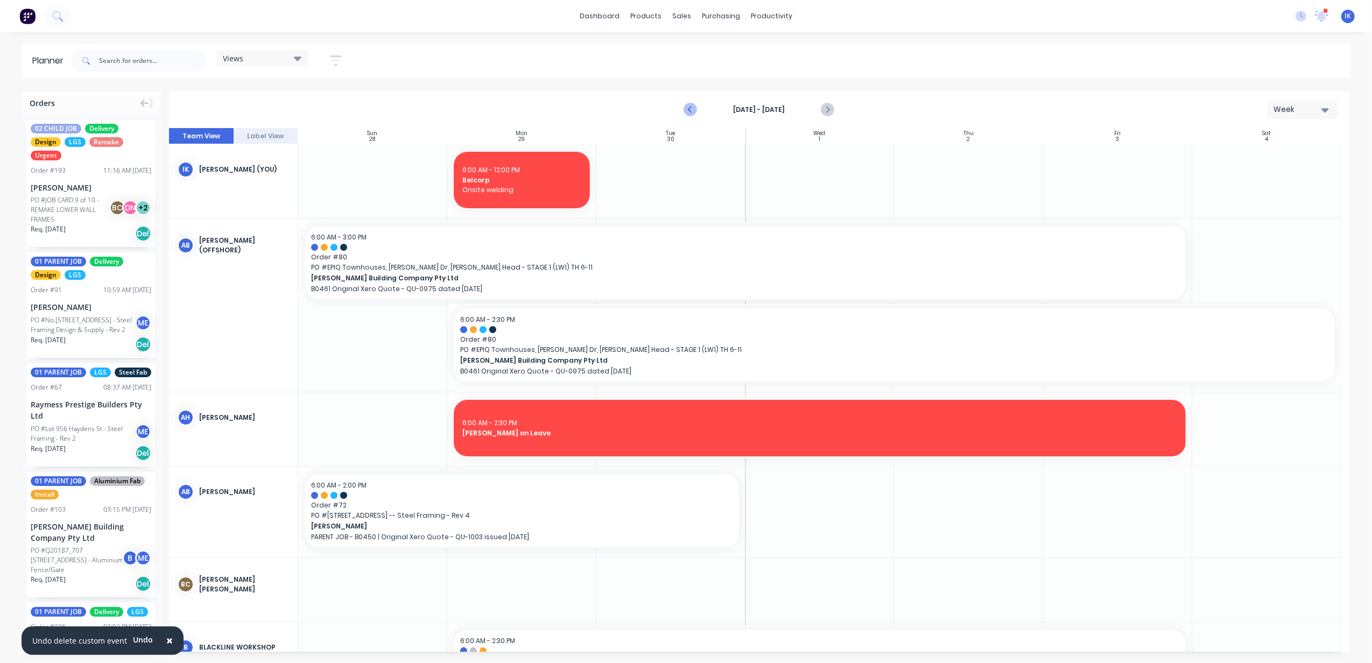
click at [694, 114] on icon "Previous page" at bounding box center [691, 109] width 13 height 13
